Goal: Task Accomplishment & Management: Complete application form

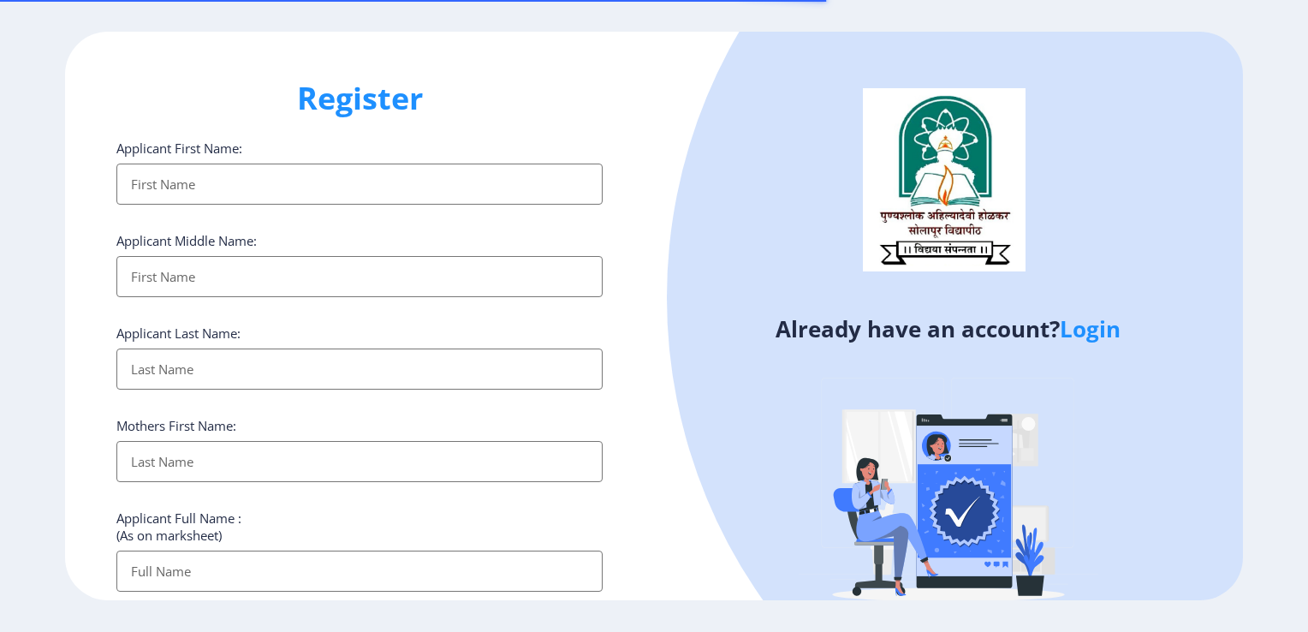
select select
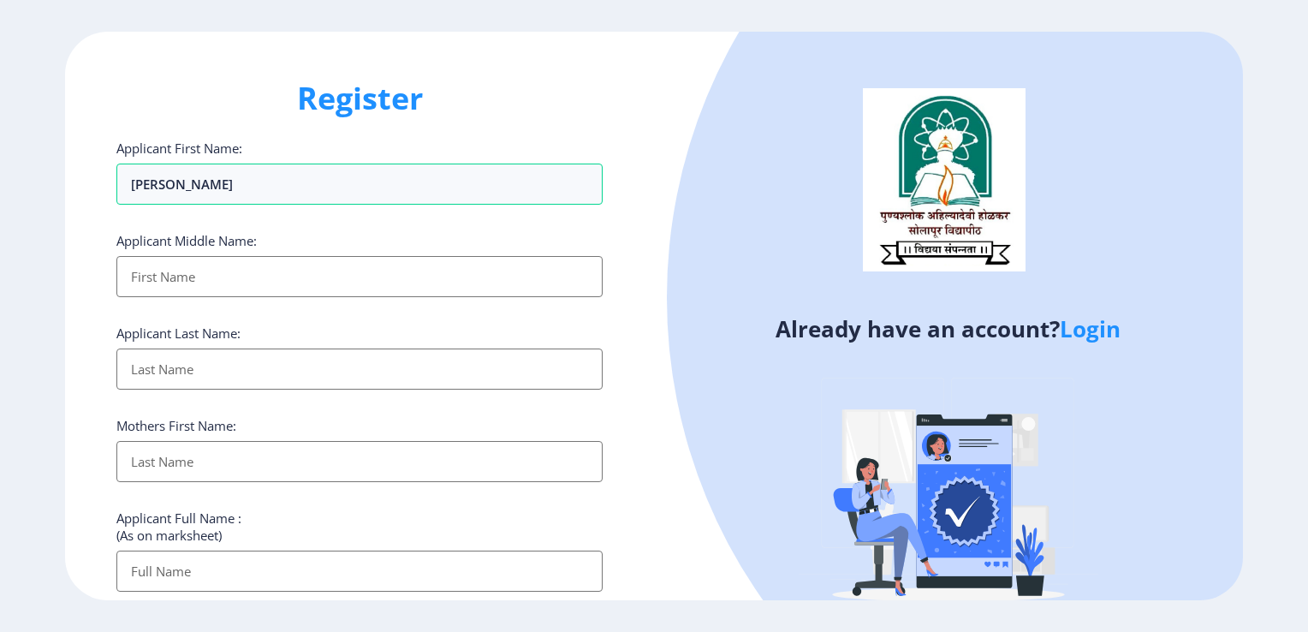
type input "[PERSON_NAME]"
click at [141, 282] on input "Applicant First Name:" at bounding box center [359, 276] width 486 height 41
type input "MARUTI"
type input "JADHAV"
type input "[PERSON_NAME]"
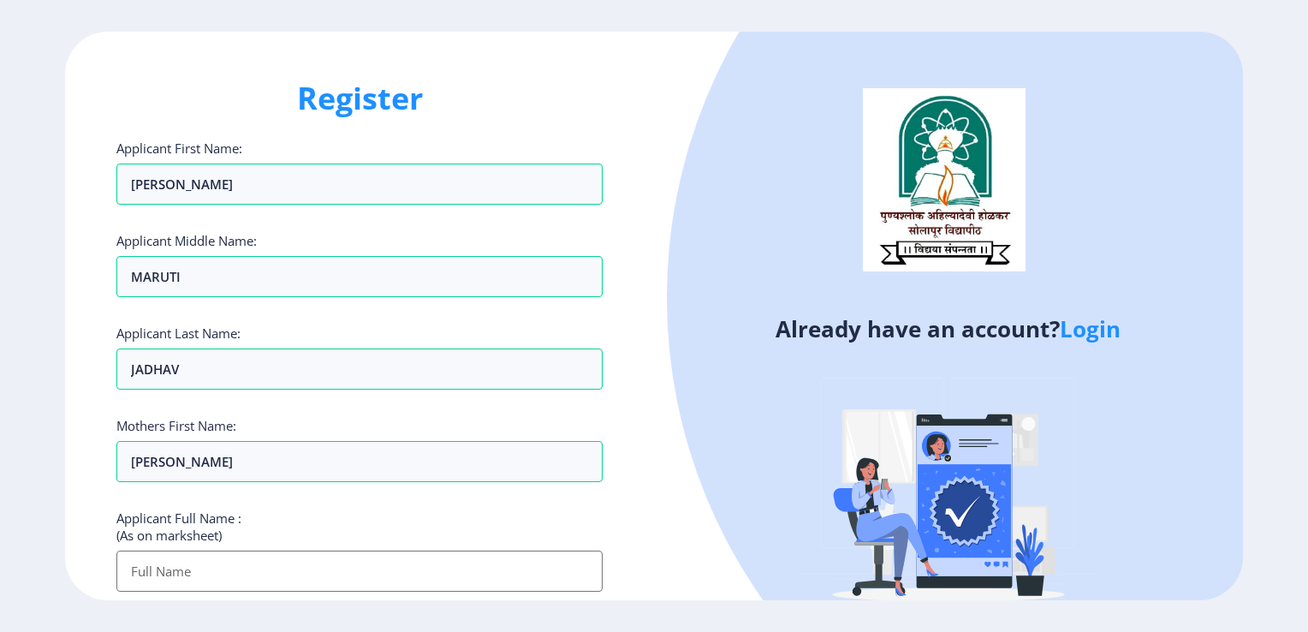
click at [162, 581] on input "Applicant First Name:" at bounding box center [359, 570] width 486 height 41
type input "[PERSON_NAME]"
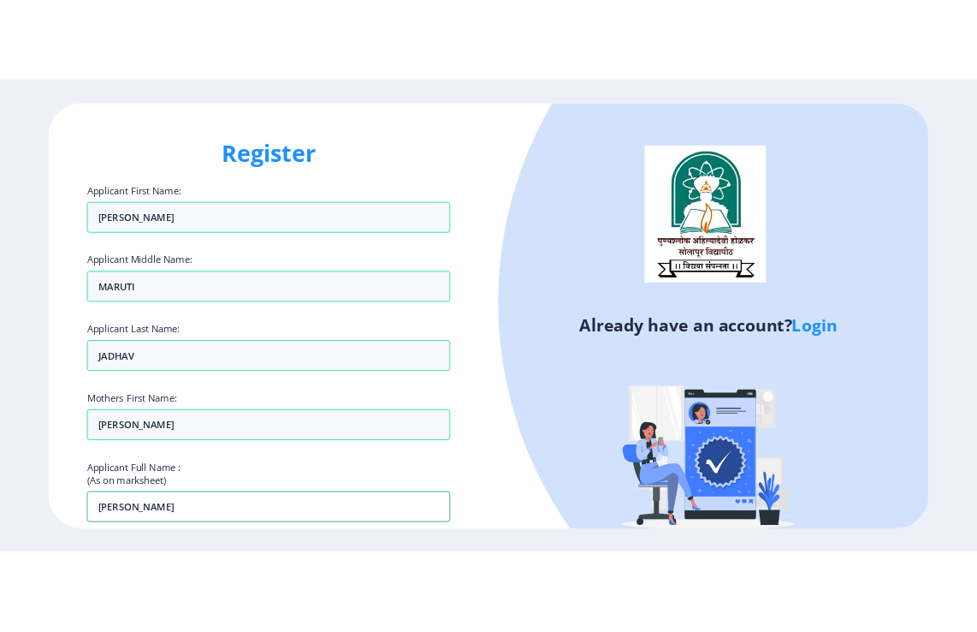
scroll to position [86, 0]
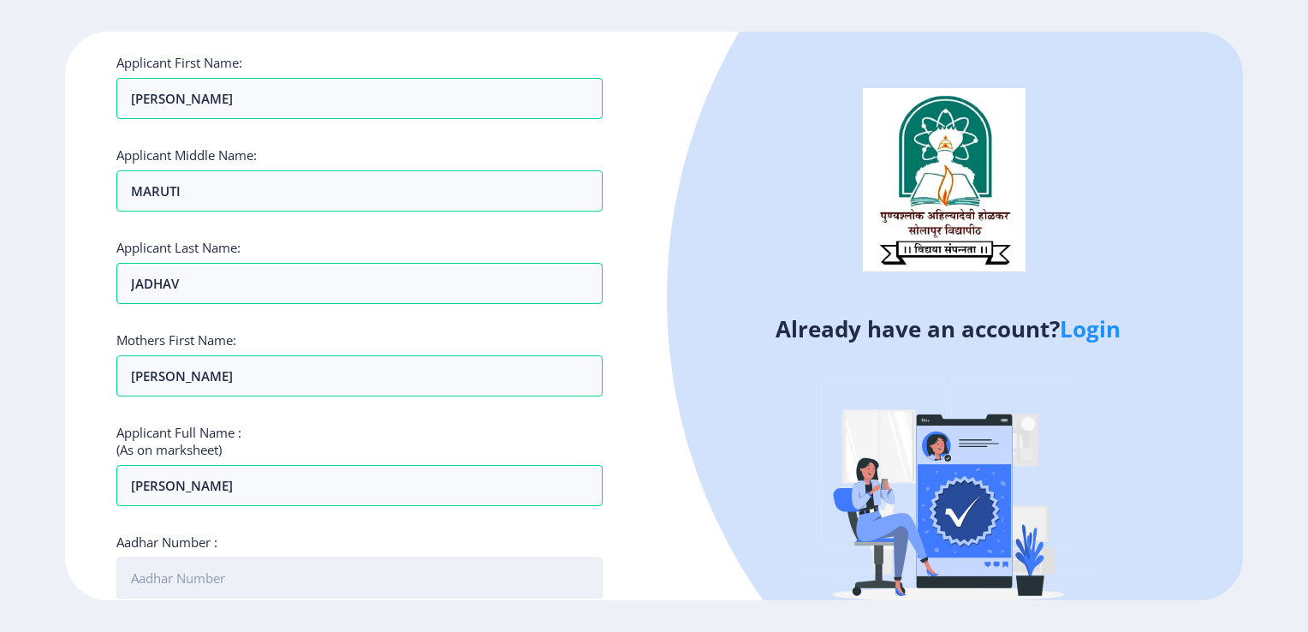
click at [124, 591] on input "Aadhar Number :" at bounding box center [359, 577] width 486 height 41
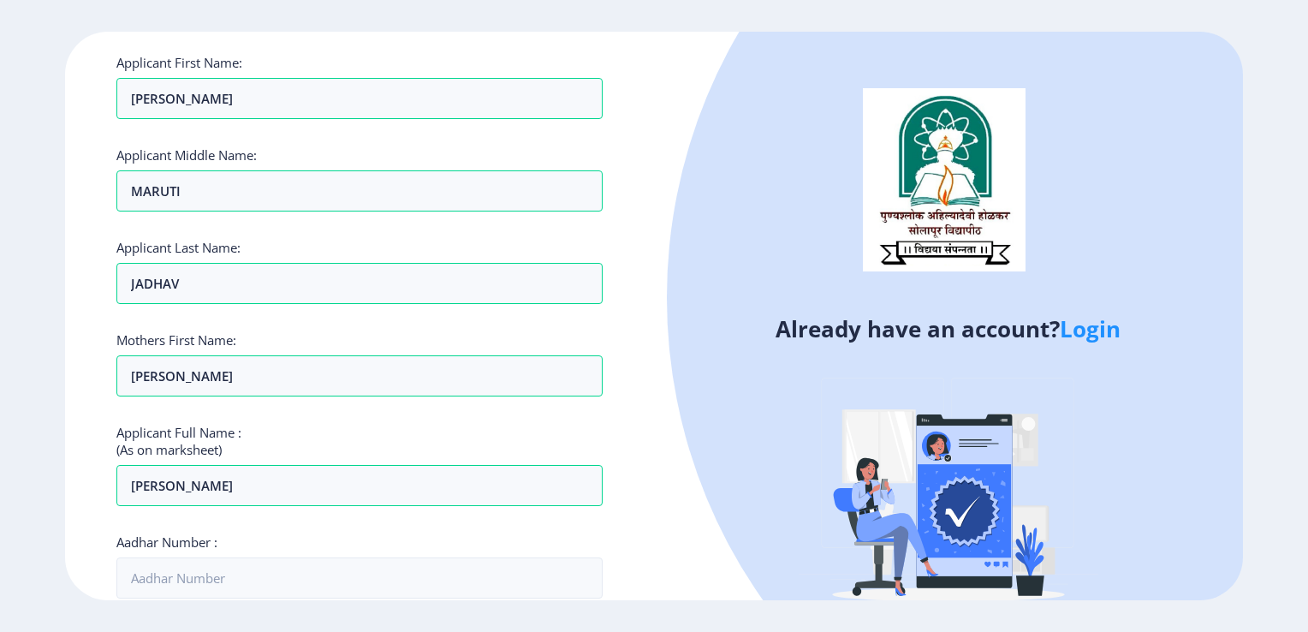
click at [957, 226] on img at bounding box center [944, 179] width 163 height 183
drag, startPoint x: 1231, startPoint y: 626, endPoint x: 1310, endPoint y: 546, distance: 112.6
click at [1307, 553] on html "Register Applicant First Name: [PERSON_NAME] Middle Name: MARUTI Applicant Last…" at bounding box center [654, 316] width 1308 height 632
drag, startPoint x: 1310, startPoint y: 546, endPoint x: 1296, endPoint y: 585, distance: 41.2
click at [1297, 580] on html "Register Applicant First Name: [PERSON_NAME] Middle Name: MARUTI Applicant Last…" at bounding box center [654, 316] width 1308 height 632
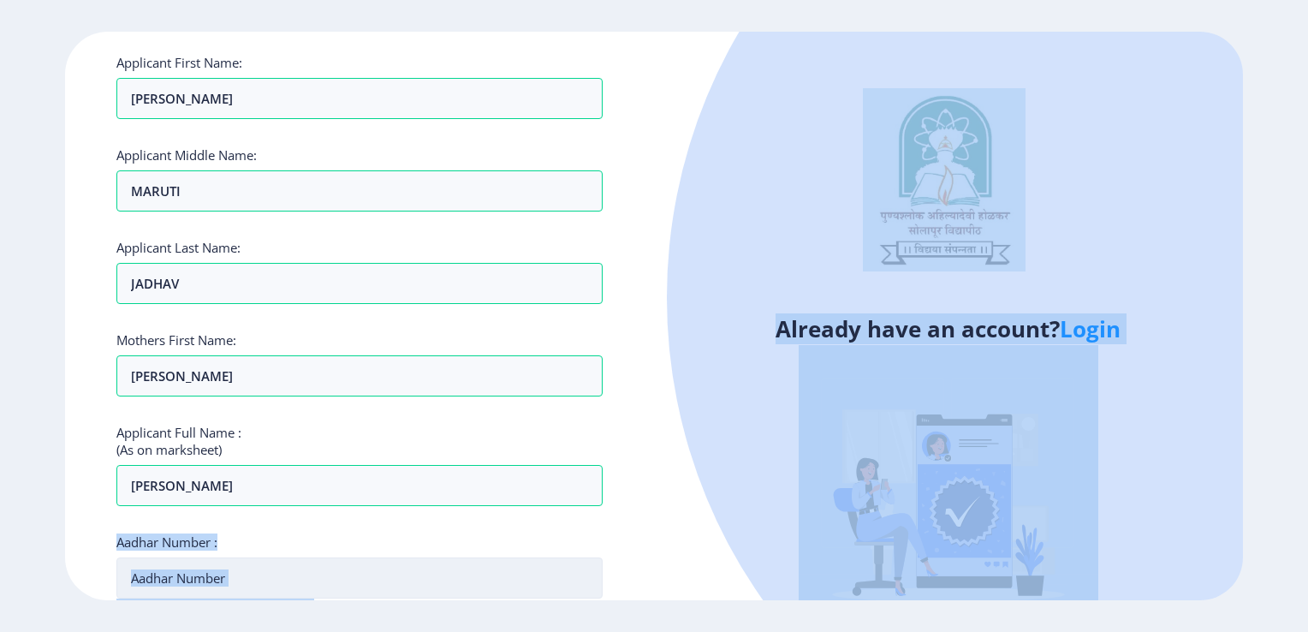
drag, startPoint x: 1296, startPoint y: 585, endPoint x: 144, endPoint y: 577, distance: 1152.0
